Goal: Task Accomplishment & Management: Manage account settings

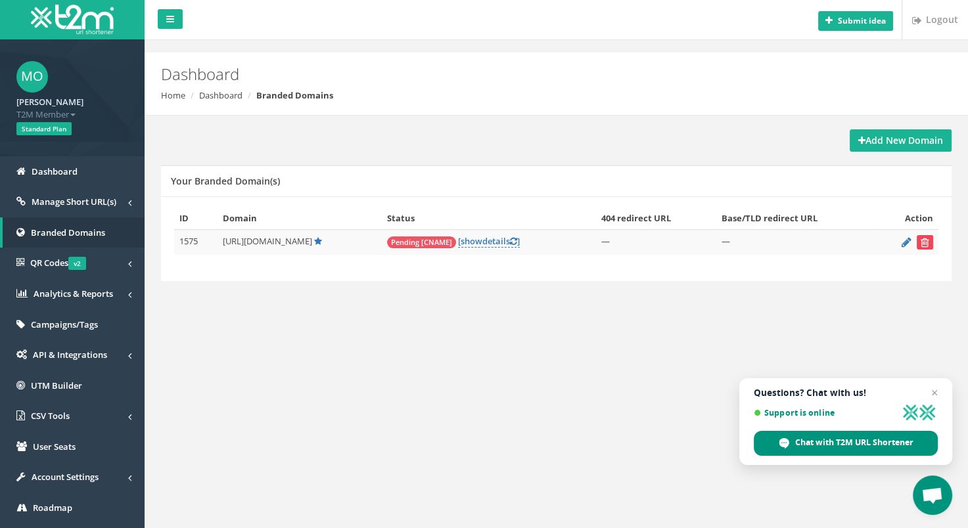
click at [923, 241] on icon "submit" at bounding box center [925, 243] width 9 height 8
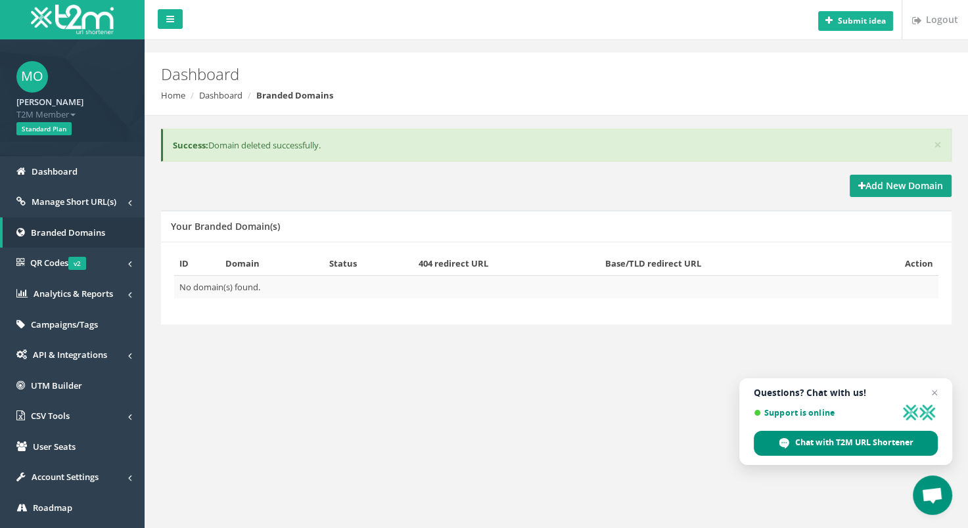
click at [868, 180] on strong "Add New Domain" at bounding box center [900, 185] width 85 height 12
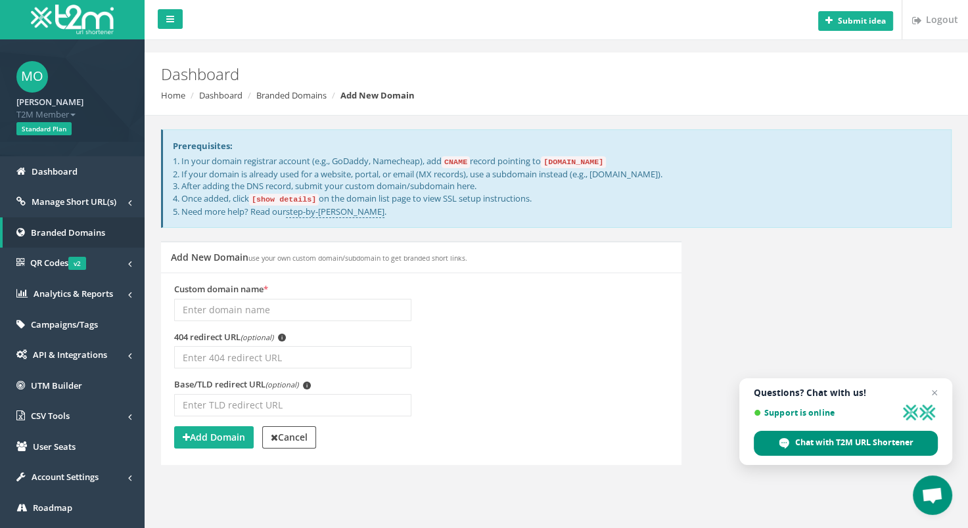
click at [237, 306] on input "Custom domain name *" at bounding box center [292, 310] width 237 height 22
type input "U"
type input "[DOMAIN_NAME]"
click at [230, 353] on input "404 redirect URL (optional) i" at bounding box center [292, 357] width 237 height 22
type input "[DOMAIN_NAME]"
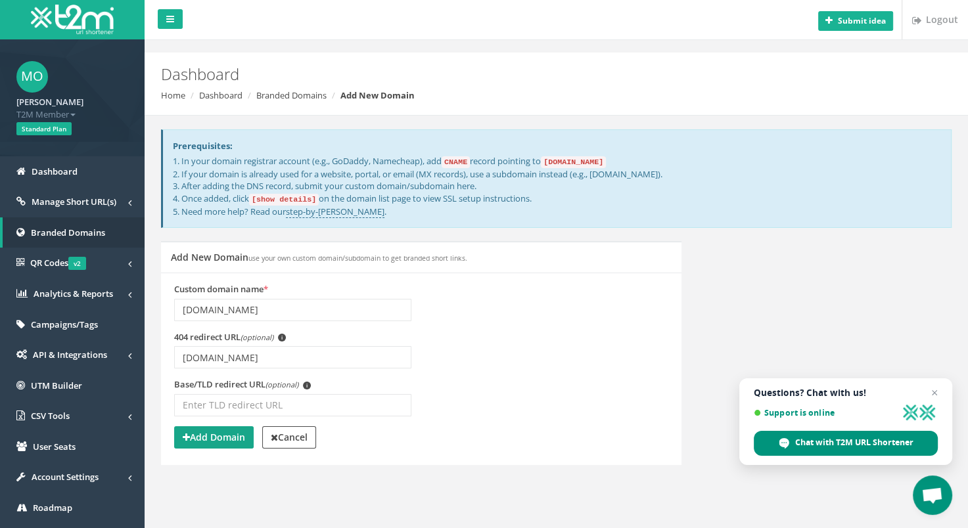
click at [221, 441] on strong "Add Domain" at bounding box center [214, 437] width 62 height 12
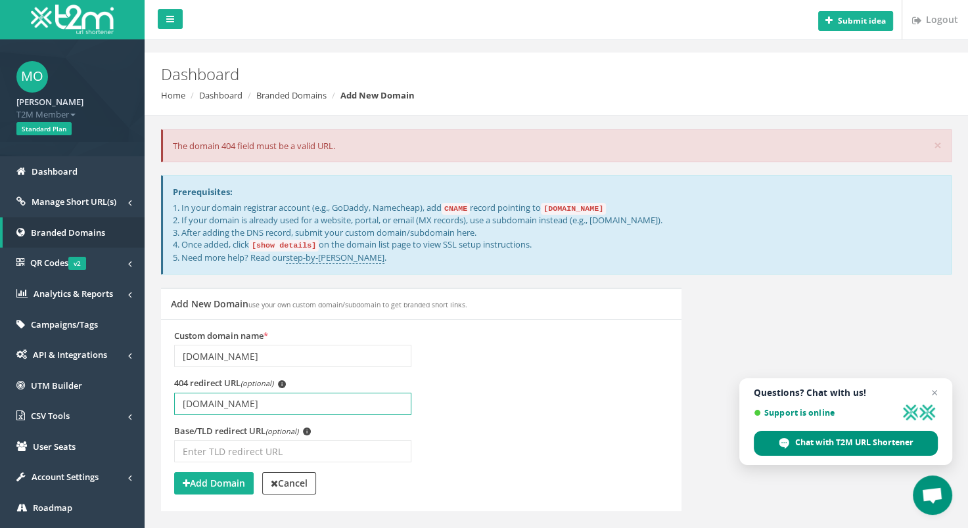
click at [181, 401] on input "[DOMAIN_NAME]" at bounding box center [292, 404] width 237 height 22
type input "[DOMAIN_NAME]"
click at [212, 484] on strong "Add Domain" at bounding box center [214, 483] width 62 height 12
drag, startPoint x: 204, startPoint y: 401, endPoint x: 112, endPoint y: 410, distance: 93.1
click at [112, 410] on div "MO Maciej Opiekulski T2M Member Logout Standard Plan Dashboard Manage Short URL…" at bounding box center [484, 291] width 968 height 582
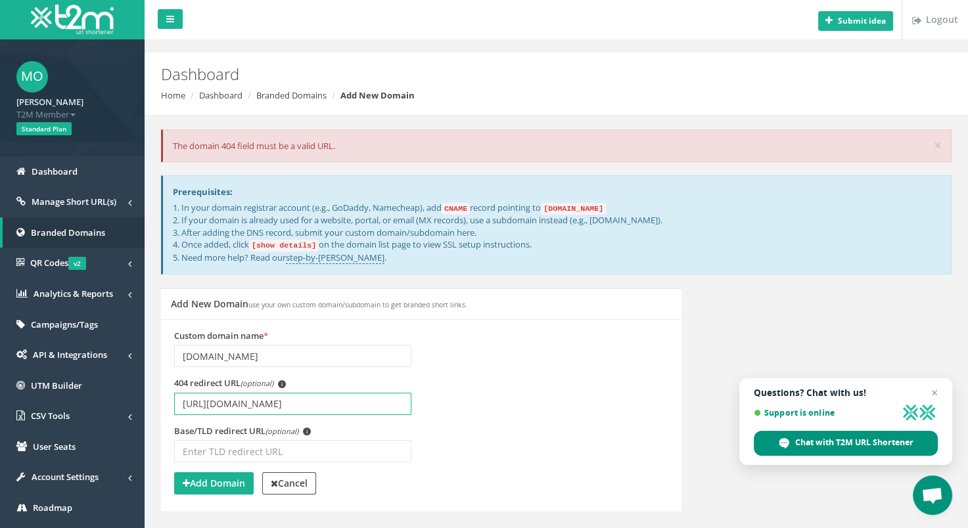
type input "[URL][DOMAIN_NAME]"
click at [247, 479] on button "Add Domain" at bounding box center [214, 484] width 80 height 22
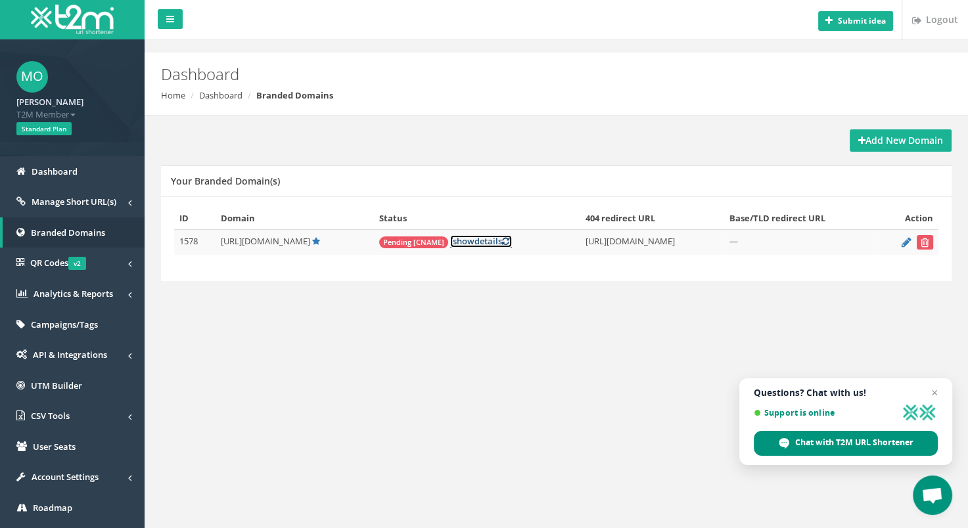
click at [507, 244] on link "[ show details ]" at bounding box center [481, 241] width 62 height 12
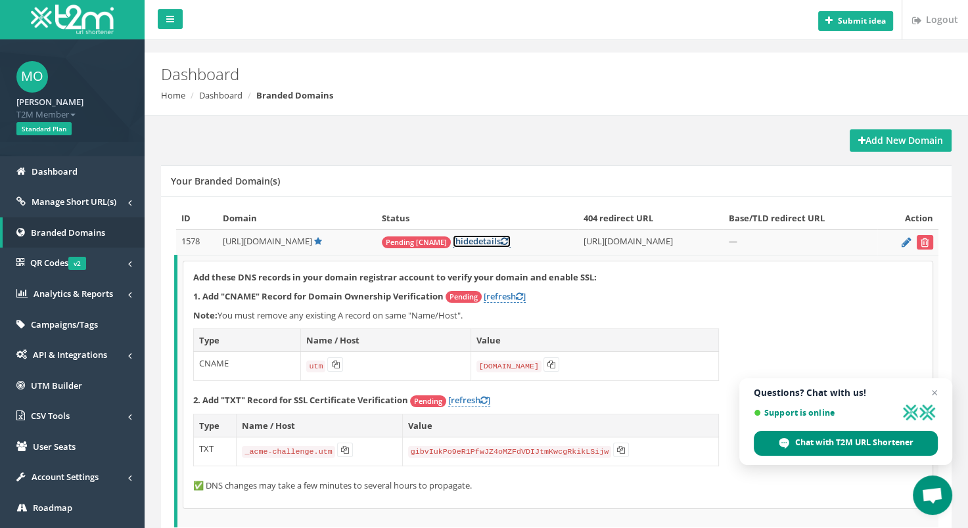
scroll to position [66, 0]
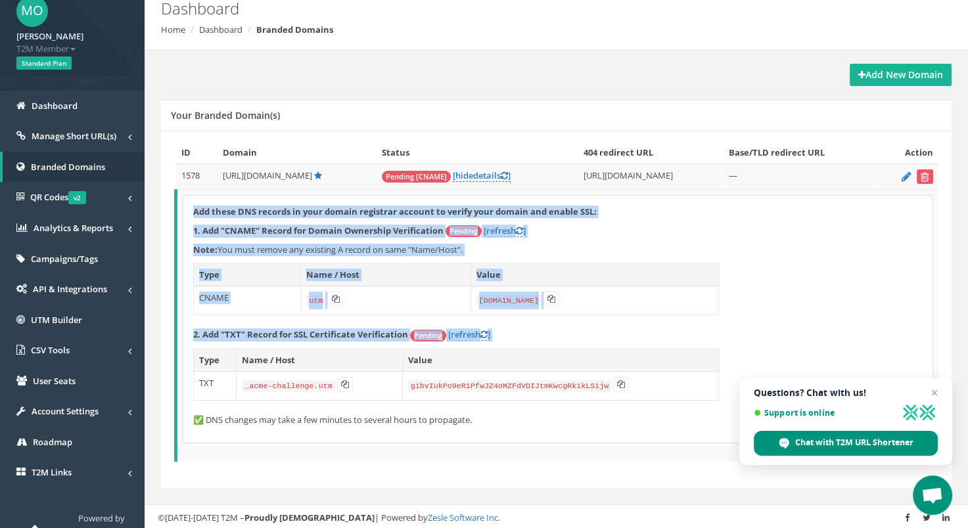
drag, startPoint x: 189, startPoint y: 206, endPoint x: 661, endPoint y: 396, distance: 509.6
click at [661, 396] on div "Add these DNS records in your domain registrar account to verify your domain an…" at bounding box center [557, 319] width 749 height 247
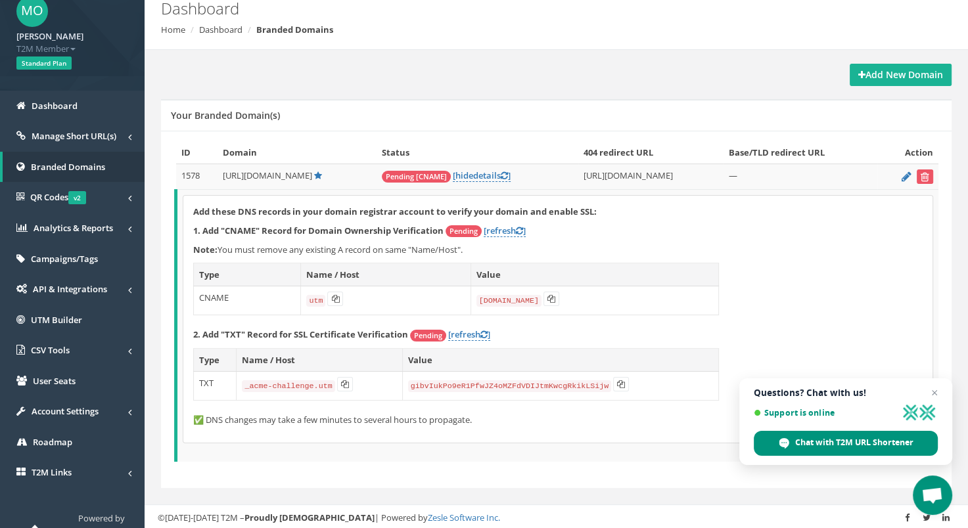
drag, startPoint x: 661, startPoint y: 396, endPoint x: 527, endPoint y: 423, distance: 136.6
click at [527, 423] on p "✅ DNS changes may take a few minutes to several hours to propagate." at bounding box center [558, 420] width 730 height 12
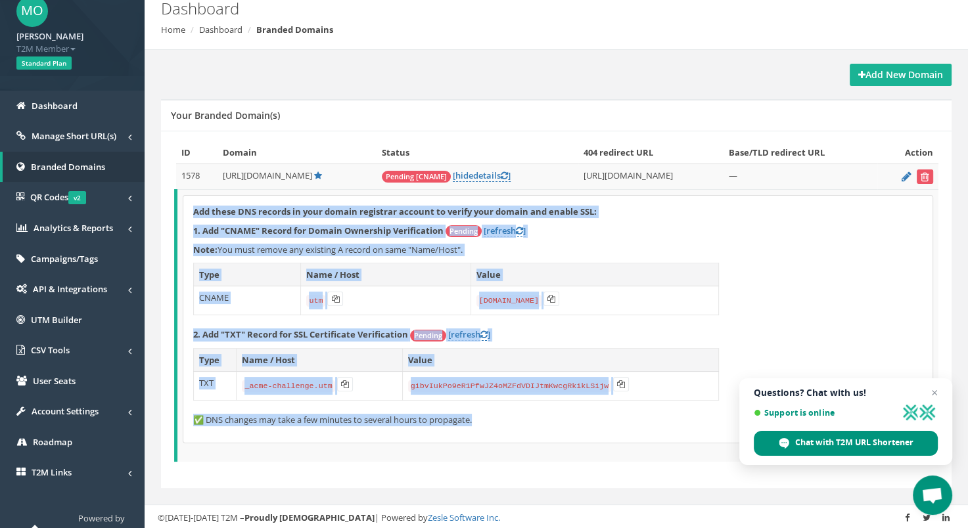
drag, startPoint x: 478, startPoint y: 421, endPoint x: 195, endPoint y: 203, distance: 357.6
click at [195, 203] on div "Add these DNS records in your domain registrar account to verify your domain an…" at bounding box center [557, 319] width 749 height 247
copy div "Add these DNS records in your domain registrar account to verify your domain an…"
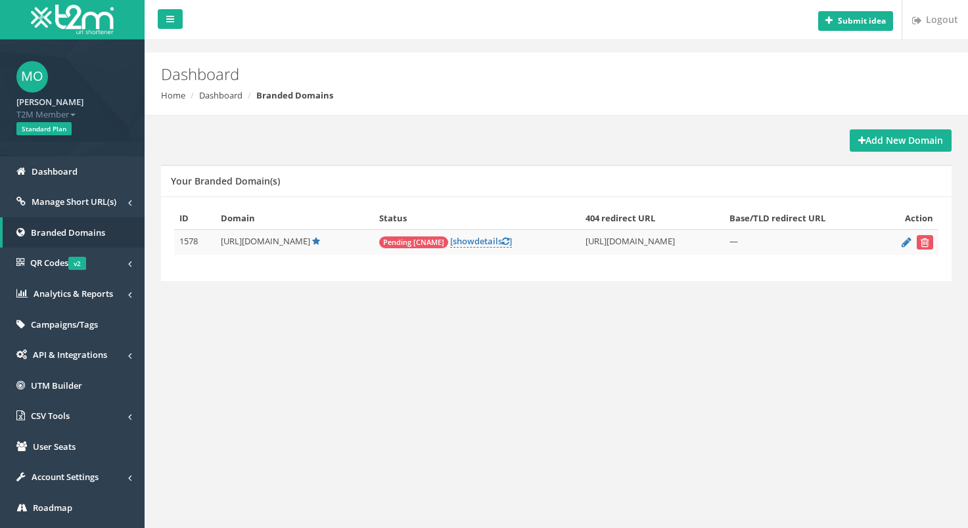
scroll to position [59, 0]
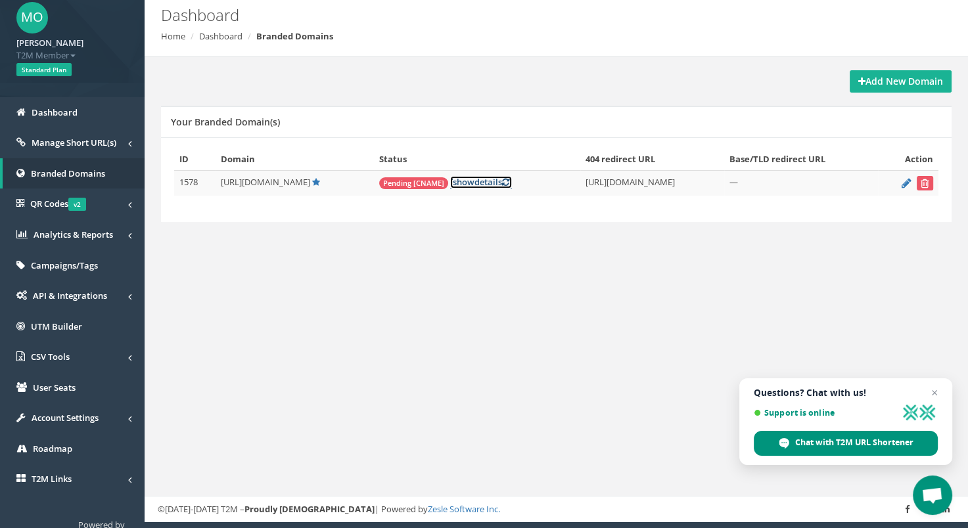
click at [494, 181] on link "[ show details ]" at bounding box center [481, 182] width 62 height 12
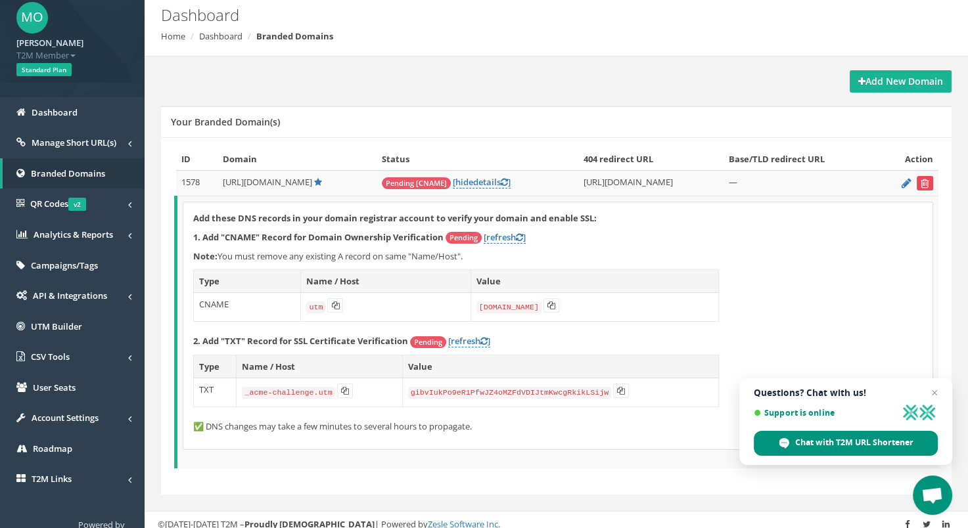
drag, startPoint x: 927, startPoint y: 180, endPoint x: 563, endPoint y: 45, distance: 389.1
click at [927, 180] on icon "submit" at bounding box center [925, 183] width 9 height 8
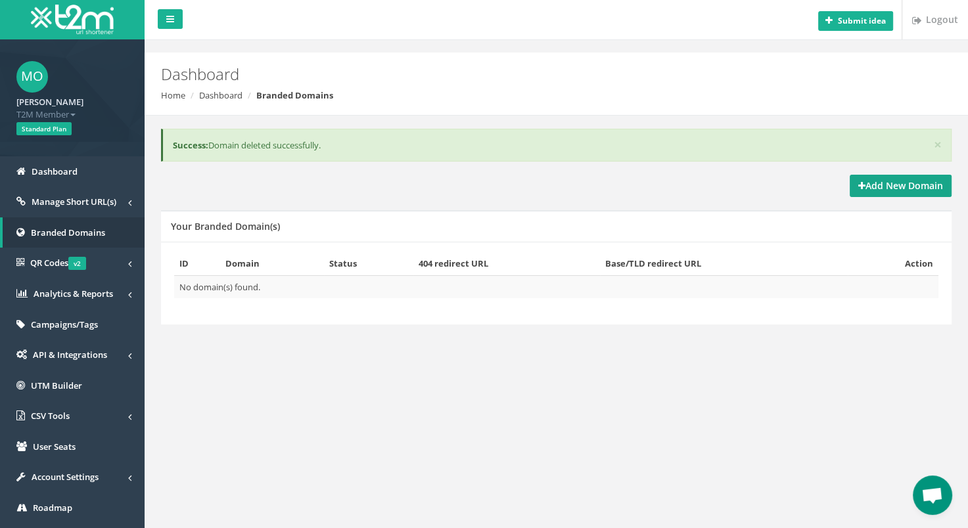
click at [874, 180] on strong "Add New Domain" at bounding box center [900, 185] width 85 height 12
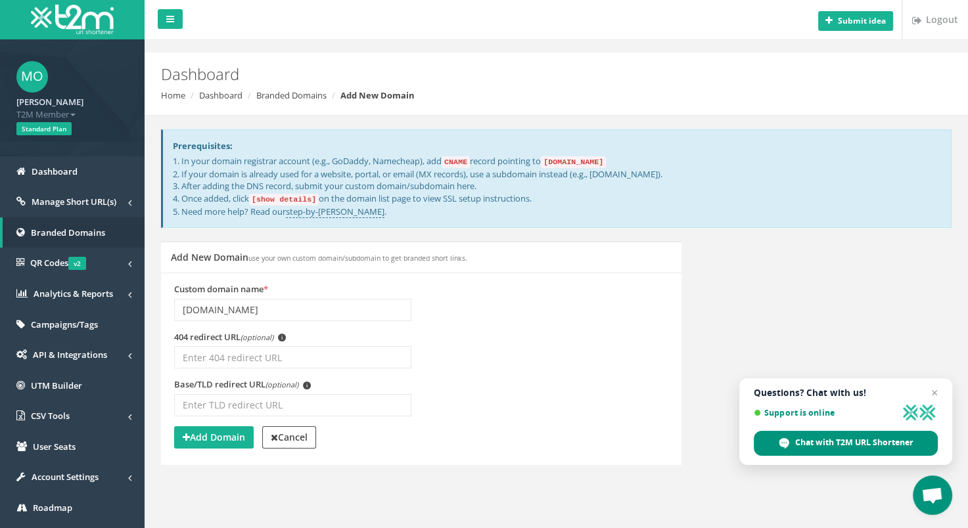
type input "[DOMAIN_NAME]"
click at [186, 357] on input "[DOMAIN_NAME]" at bounding box center [292, 357] width 237 height 22
type input "[URL][DOMAIN_NAME]"
click at [219, 432] on strong "Add Domain" at bounding box center [214, 437] width 62 height 12
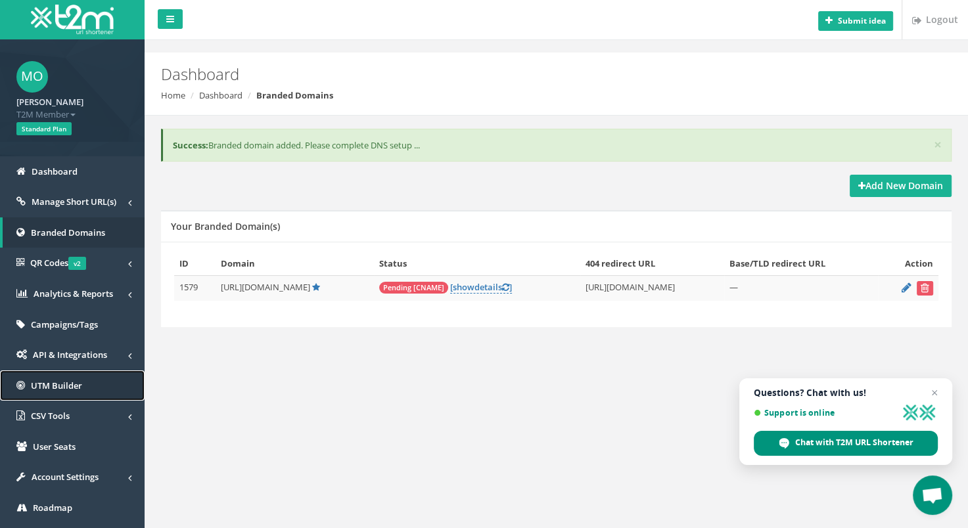
click at [92, 390] on link "UTM Builder" at bounding box center [72, 386] width 145 height 31
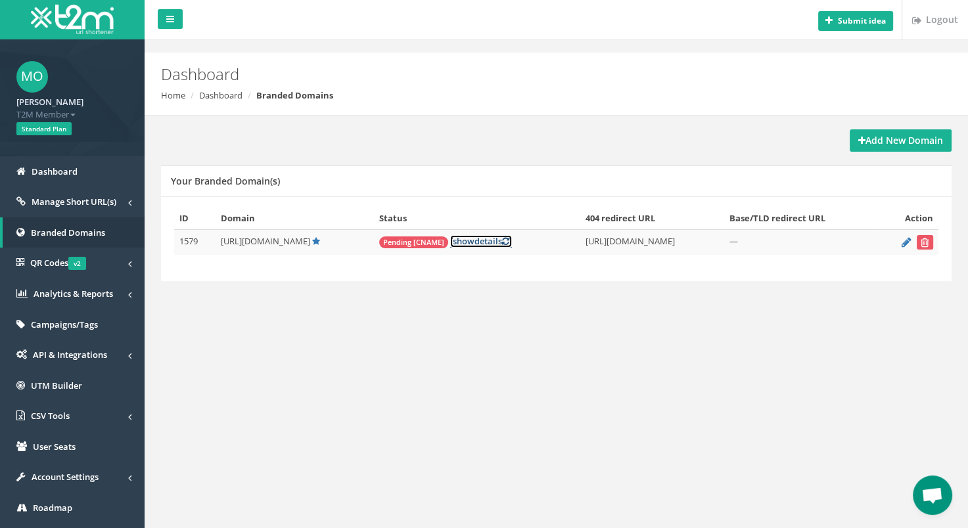
click at [475, 241] on span "show" at bounding box center [464, 241] width 22 height 12
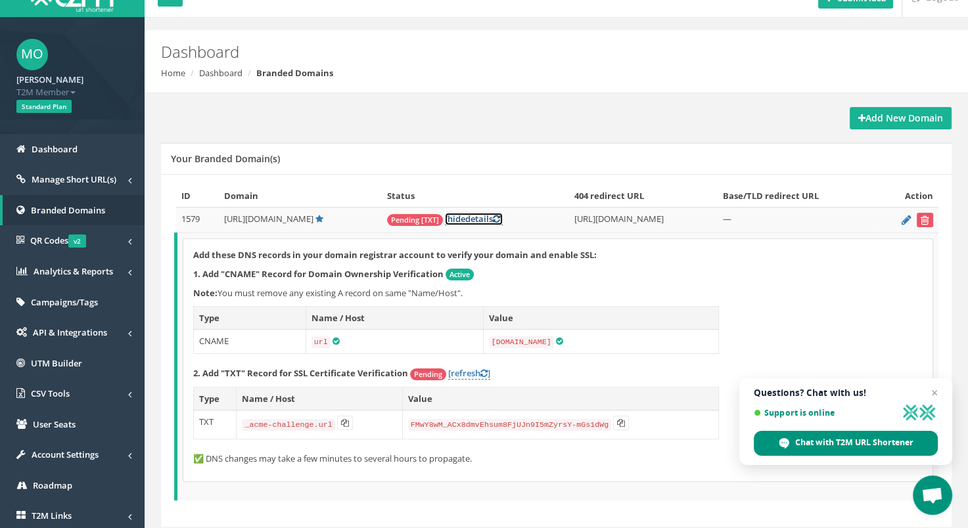
scroll to position [66, 0]
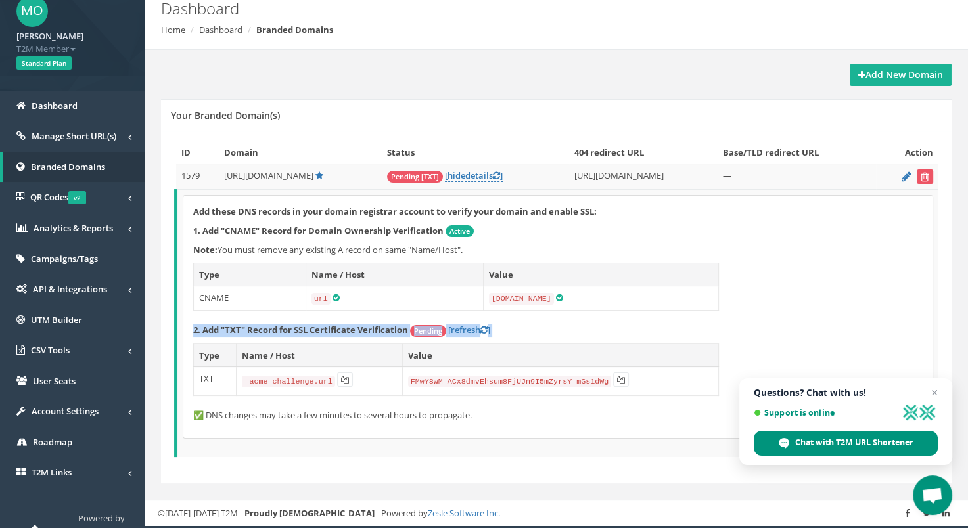
drag, startPoint x: 190, startPoint y: 328, endPoint x: 631, endPoint y: 388, distance: 445.1
click at [631, 388] on div "Add these DNS records in your domain registrar account to verify your domain an…" at bounding box center [557, 317] width 749 height 243
copy div "2. Add "TXT" Record for SSL Certificate Verification Pending [refresh ]"
click at [48, 322] on span "UTM Builder" at bounding box center [56, 320] width 51 height 12
